Goal: Check status: Check status

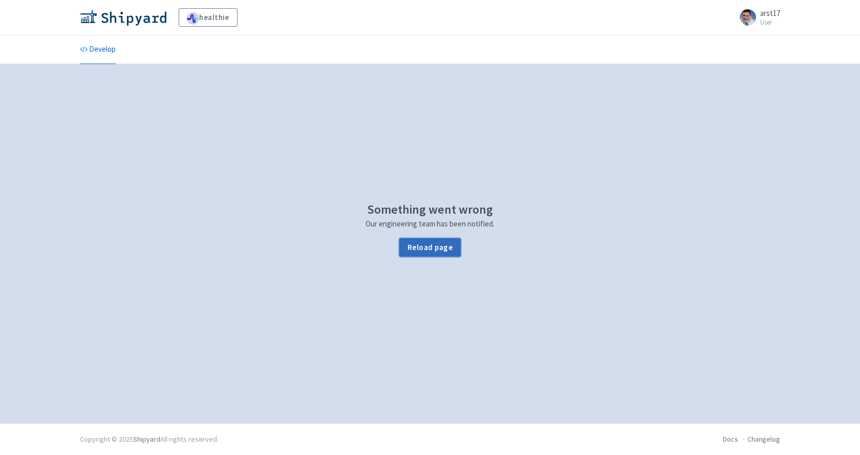
click at [442, 254] on button "Reload page" at bounding box center [429, 247] width 61 height 18
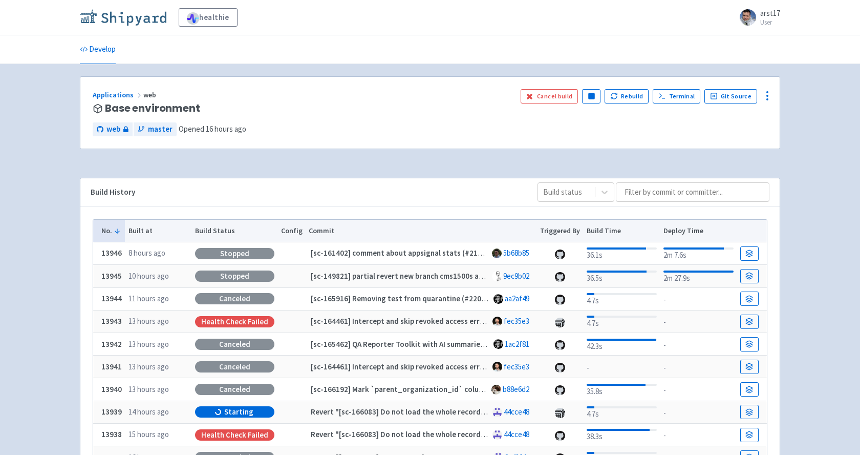
click at [117, 25] on img at bounding box center [123, 17] width 87 height 16
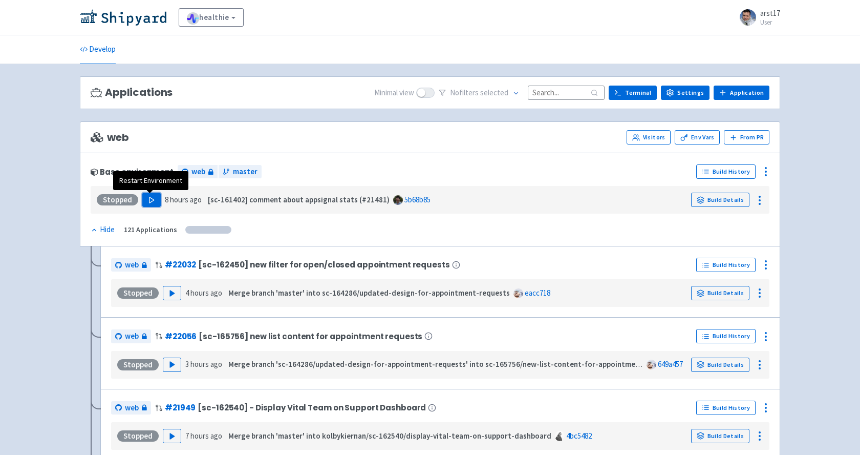
click at [150, 202] on polygon "button" at bounding box center [152, 200] width 5 height 6
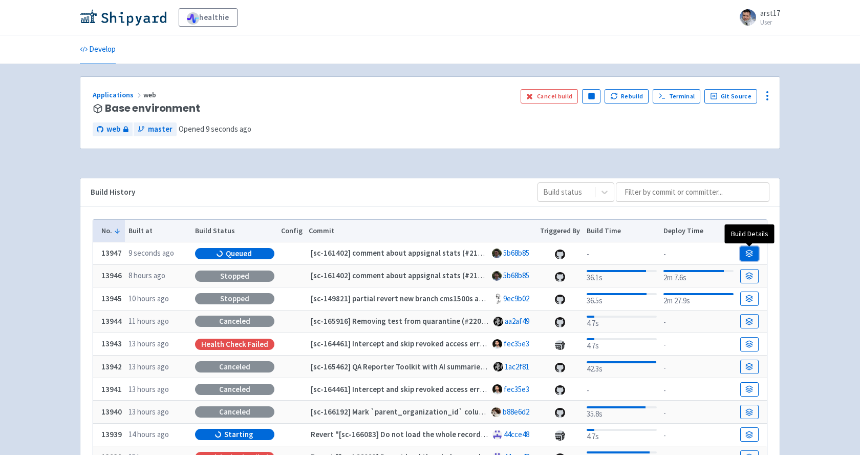
click at [753, 252] on icon at bounding box center [750, 253] width 8 height 8
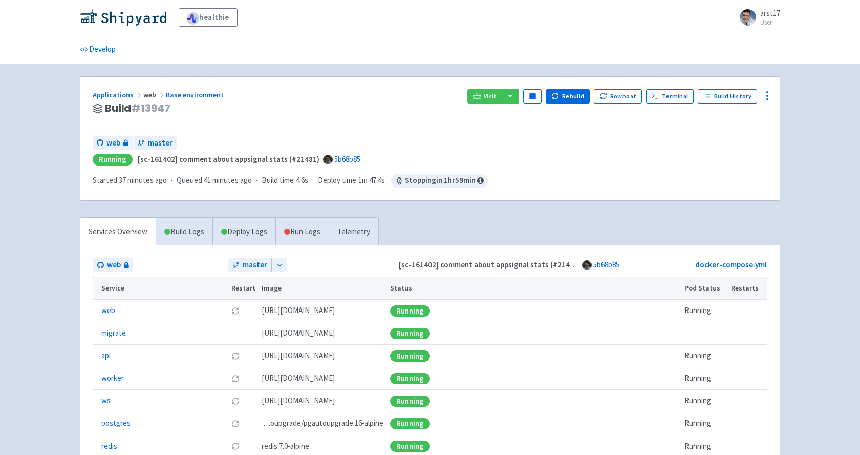
click at [258, 128] on div "Applications web Base environment Build # 13947" at bounding box center [276, 108] width 367 height 39
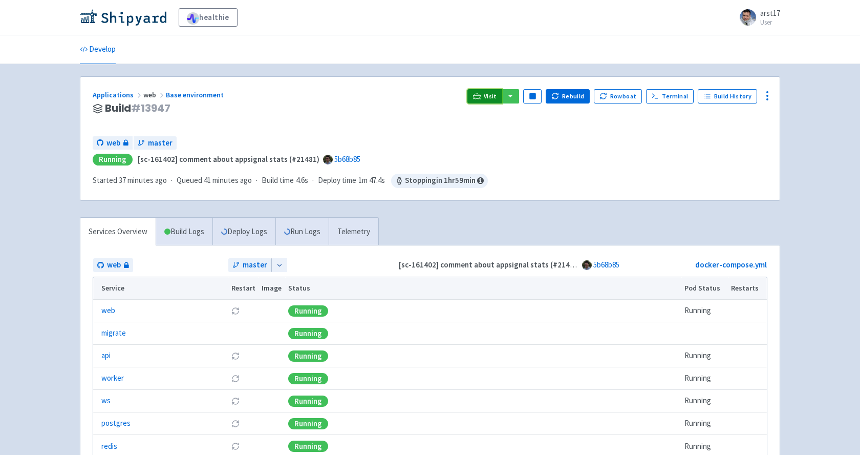
click at [481, 97] on icon at bounding box center [477, 96] width 8 height 6
